Goal: Find specific page/section: Find specific page/section

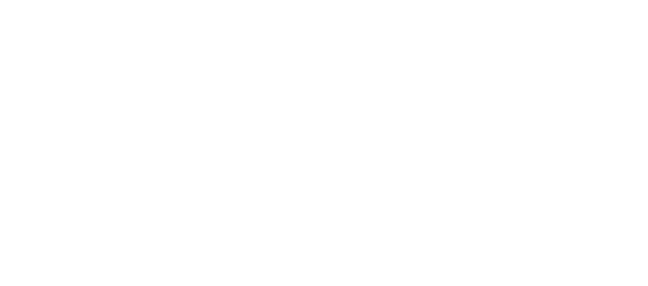
select select
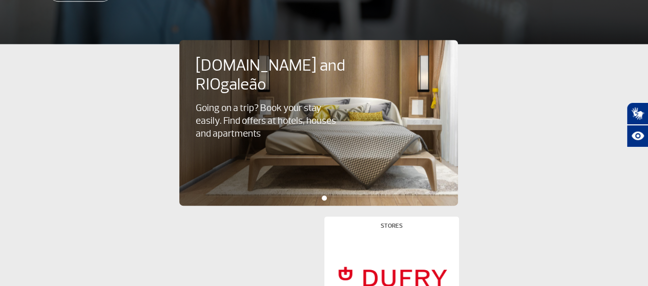
scroll to position [461, 0]
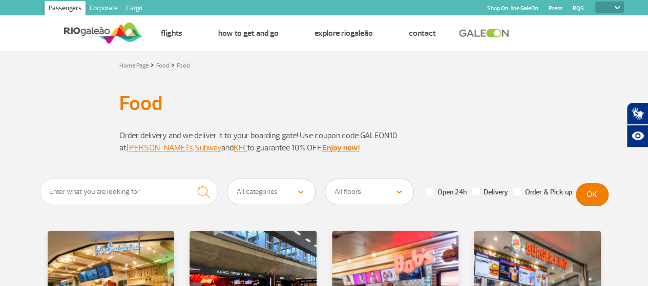
click at [620, 8] on select "PT ENG ESP" at bounding box center [609, 7] width 29 height 11
click at [607, 22] on ul "Home Page Flights How to get and go Explore RIOgaleão Contact" at bounding box center [383, 33] width 481 height 35
click at [617, 3] on select "PT ENG ESP" at bounding box center [609, 7] width 29 height 11
select select "pt-BR"
click at [595, 2] on select "PT ENG ESP" at bounding box center [609, 7] width 29 height 11
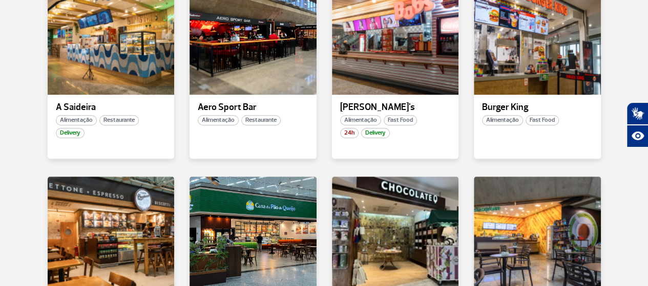
scroll to position [358, 0]
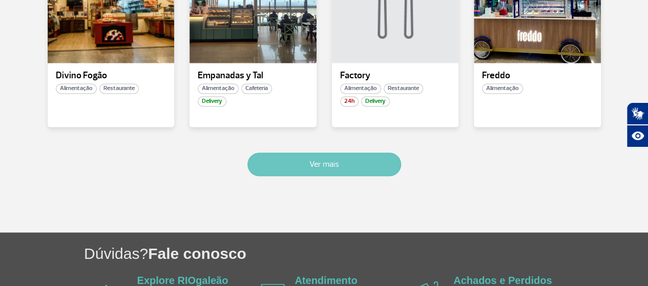
click at [339, 156] on button "Ver mais" at bounding box center [324, 165] width 154 height 24
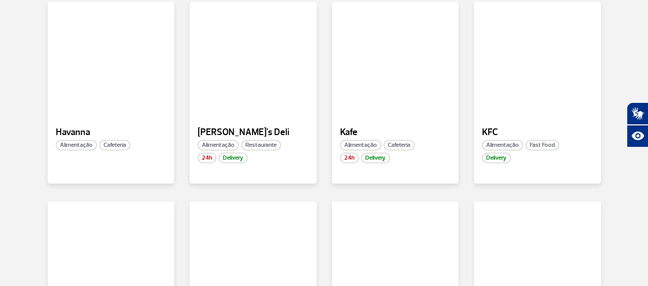
scroll to position [1072, 0]
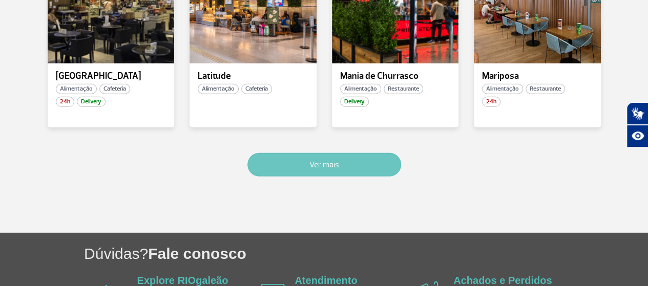
click at [360, 160] on button "Ver mais" at bounding box center [324, 165] width 154 height 24
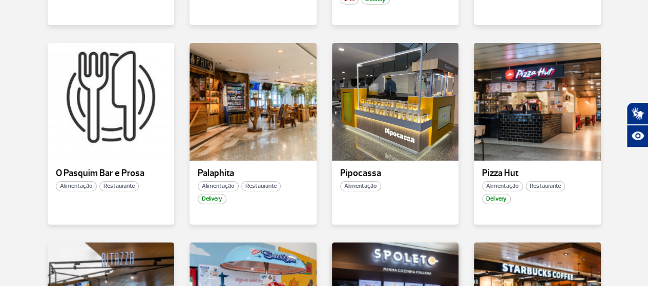
scroll to position [1671, 0]
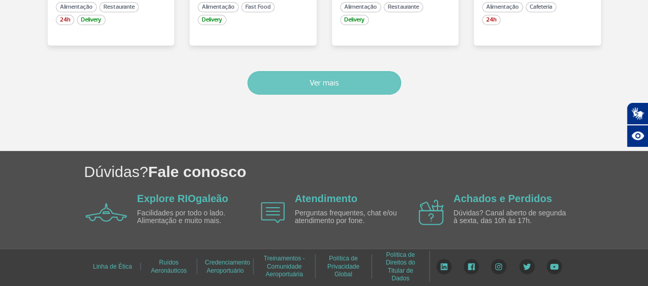
click at [365, 84] on button "Ver mais" at bounding box center [324, 83] width 154 height 24
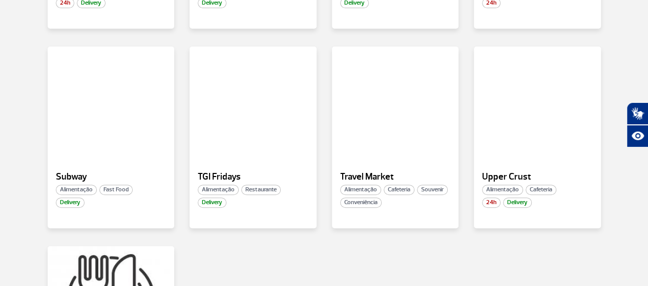
scroll to position [1873, 0]
